Goal: Task Accomplishment & Management: Complete application form

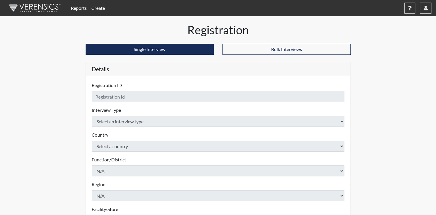
checkbox input "true"
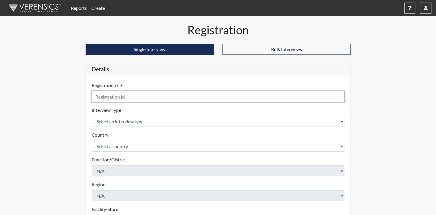
click at [132, 97] on input "text" at bounding box center [218, 96] width 253 height 11
type input "[PERSON_NAME]"
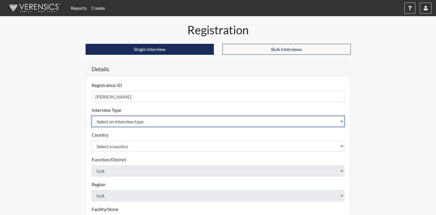
click at [336, 122] on select "Select an interview type Corrections Pre-Employment" at bounding box center [218, 121] width 253 height 11
select select "ff733e93-e1bf-11ea-9c9f-0eff0cf7eb8f"
click at [92, 116] on select "Select an interview type Corrections Pre-Employment" at bounding box center [218, 121] width 253 height 11
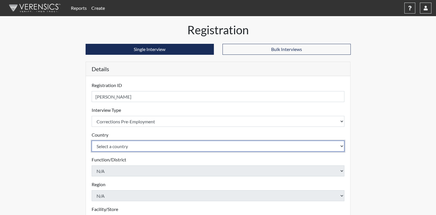
click at [342, 146] on select "Select a country [GEOGRAPHIC_DATA] [GEOGRAPHIC_DATA]" at bounding box center [218, 146] width 253 height 11
select select "united-states-of-[GEOGRAPHIC_DATA]"
click at [92, 141] on select "Select a country [GEOGRAPHIC_DATA] [GEOGRAPHIC_DATA]" at bounding box center [218, 146] width 253 height 11
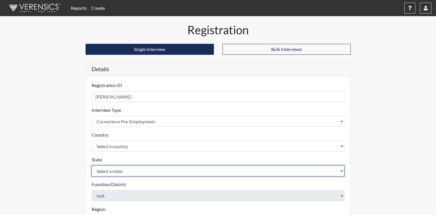
click at [299, 172] on select "Select a state [US_STATE] [US_STATE] [US_STATE] [US_STATE] [US_STATE] [US_STATE…" at bounding box center [218, 170] width 253 height 11
click at [92, 165] on select "Select a state [US_STATE] [US_STATE] [US_STATE] [US_STATE] [US_STATE] [US_STATE…" at bounding box center [218, 170] width 253 height 11
click at [299, 168] on select "Select a state [US_STATE] [US_STATE] [US_STATE] [US_STATE] [US_STATE] [US_STATE…" at bounding box center [218, 170] width 253 height 11
select select "OH"
click at [299, 168] on select "Select a state [US_STATE] [US_STATE] [US_STATE] [US_STATE] [US_STATE] [US_STATE…" at bounding box center [218, 170] width 253 height 11
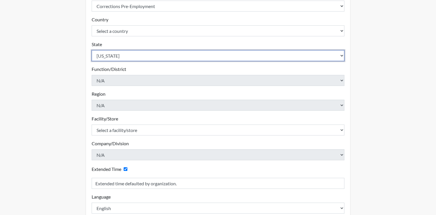
scroll to position [149, 0]
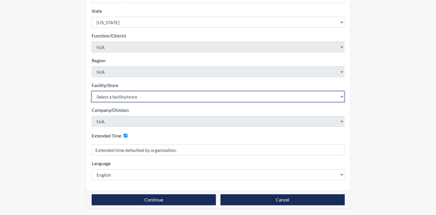
click at [342, 92] on select "Select a facility/store ADAPT CCC Pathways/[GEOGRAPHIC_DATA] TCC" at bounding box center [218, 96] width 253 height 11
select select "c0089e54-acf4-4f98-a681-b51a00f91fb7"
click at [92, 91] on select "Select a facility/store ADAPT CCC Pathways/[GEOGRAPHIC_DATA] TCC" at bounding box center [218, 96] width 253 height 11
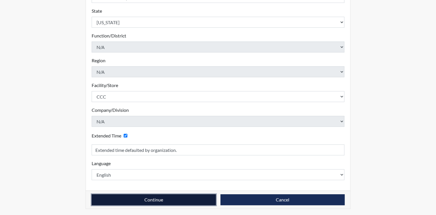
click at [174, 199] on button "Continue" at bounding box center [154, 199] width 124 height 11
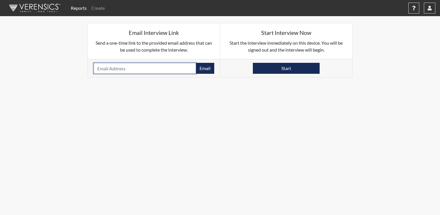
click at [122, 67] on input "email" at bounding box center [145, 68] width 103 height 11
type input "[EMAIL_ADDRESS][DOMAIN_NAME]"
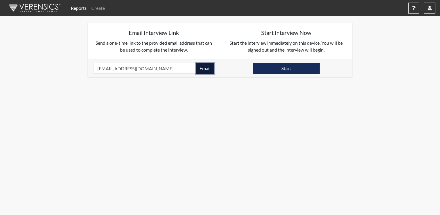
click at [211, 69] on button "Email" at bounding box center [205, 68] width 18 height 11
